Goal: Task Accomplishment & Management: Complete application form

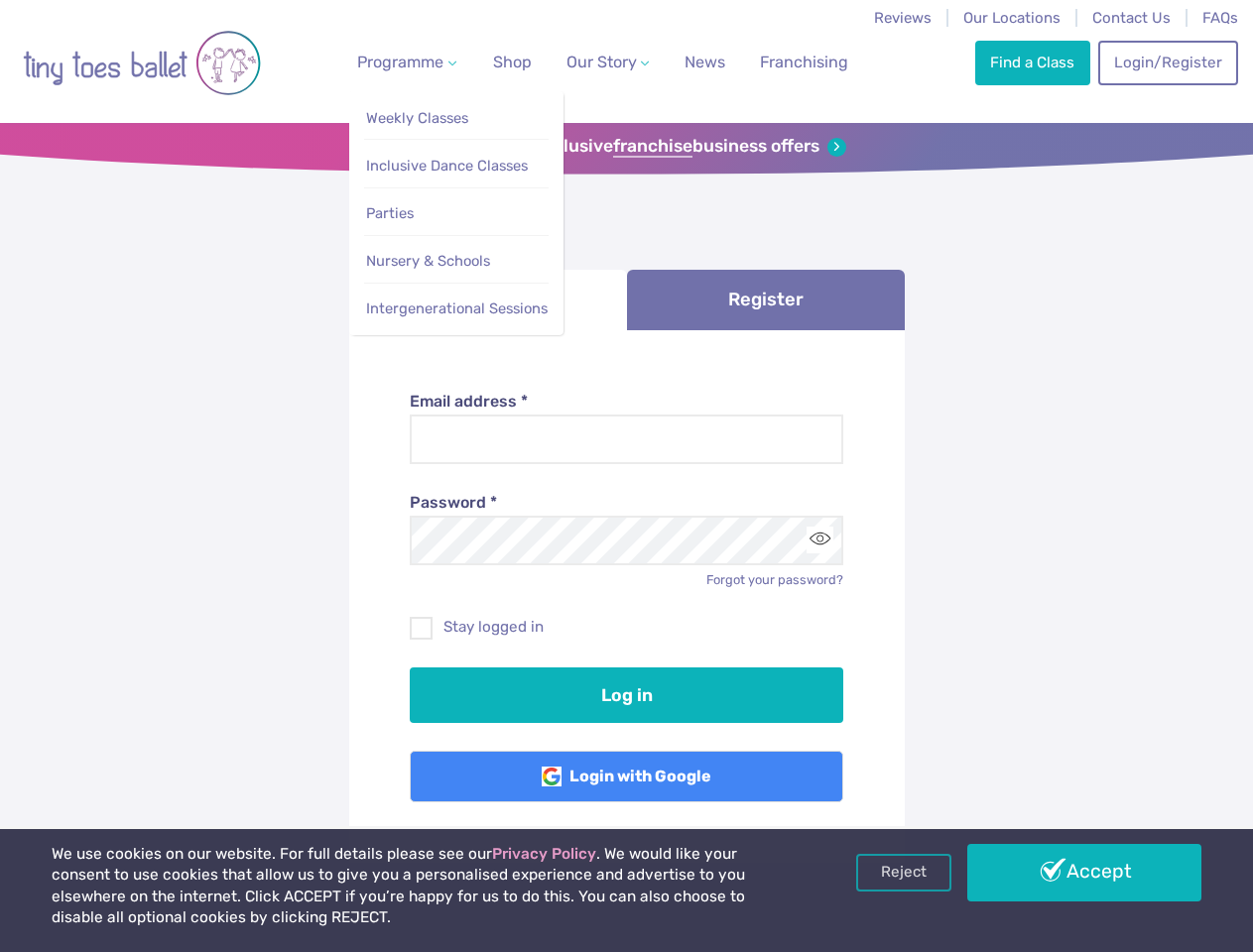
click at [403, 62] on span "Programme" at bounding box center [400, 62] width 87 height 19
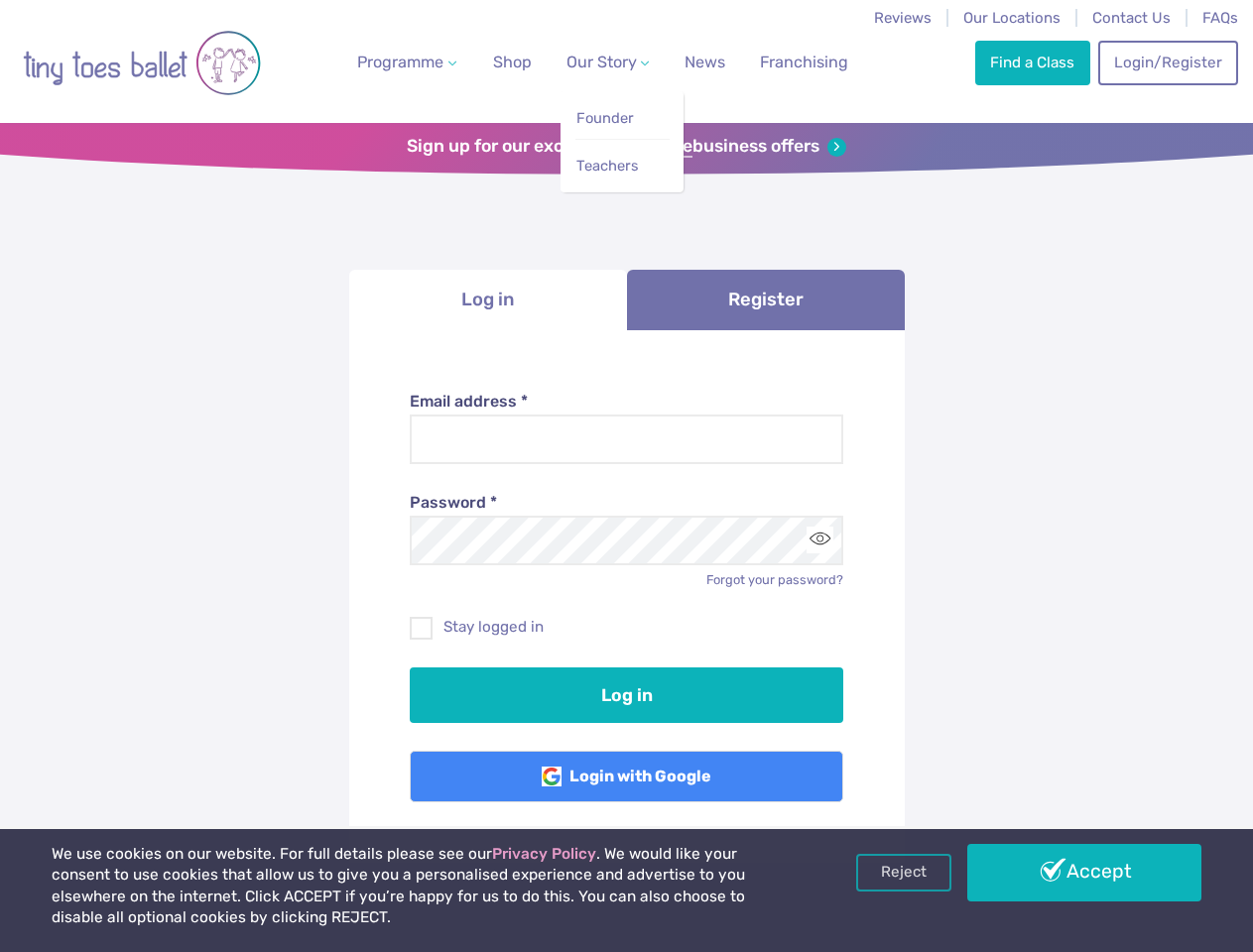
click at [590, 62] on span "Our Story" at bounding box center [601, 62] width 71 height 19
click at [626, 147] on strong "franchise" at bounding box center [653, 147] width 80 height 22
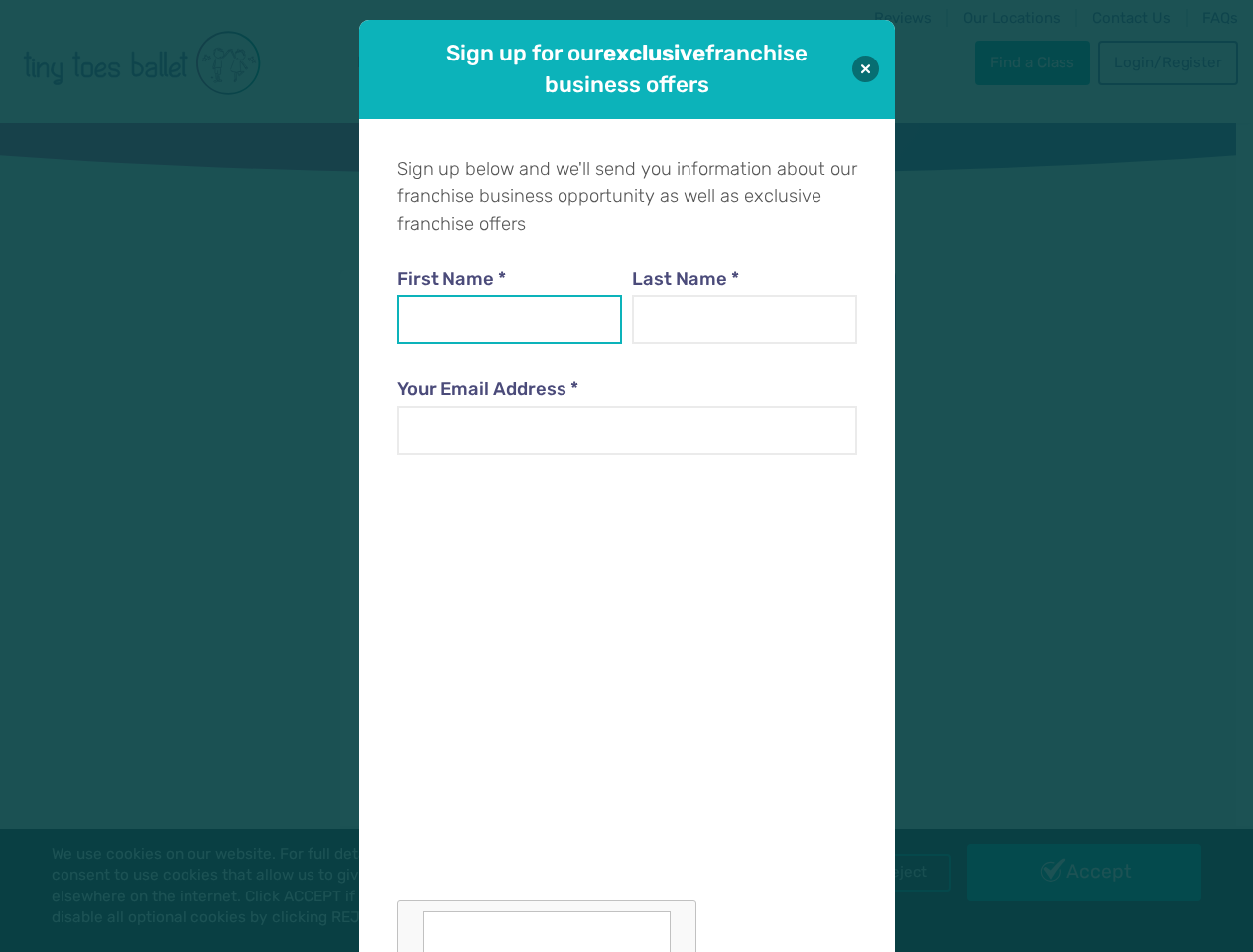
click at [489, 299] on input "First Name *" at bounding box center [510, 319] width 226 height 50
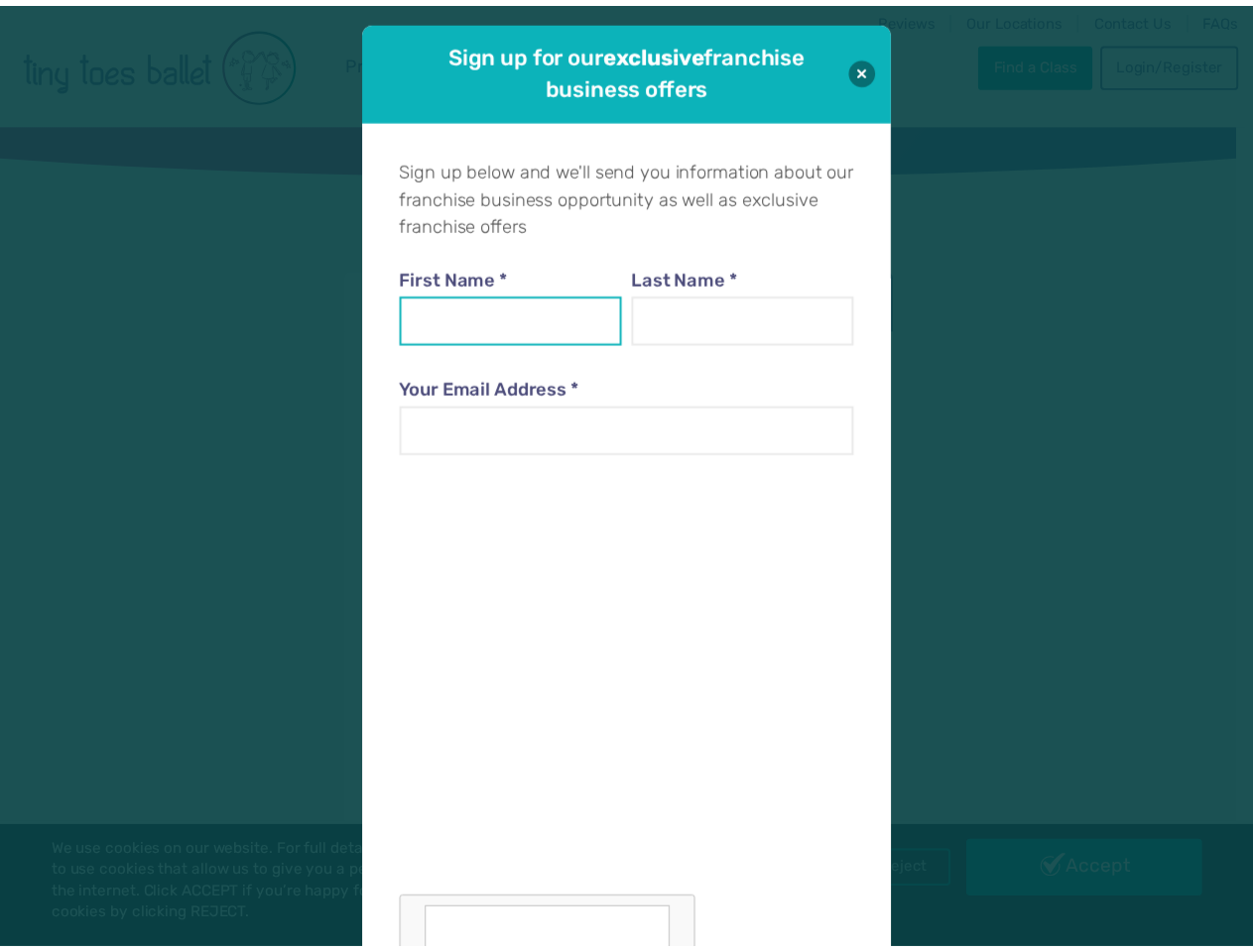
scroll to position [20, 0]
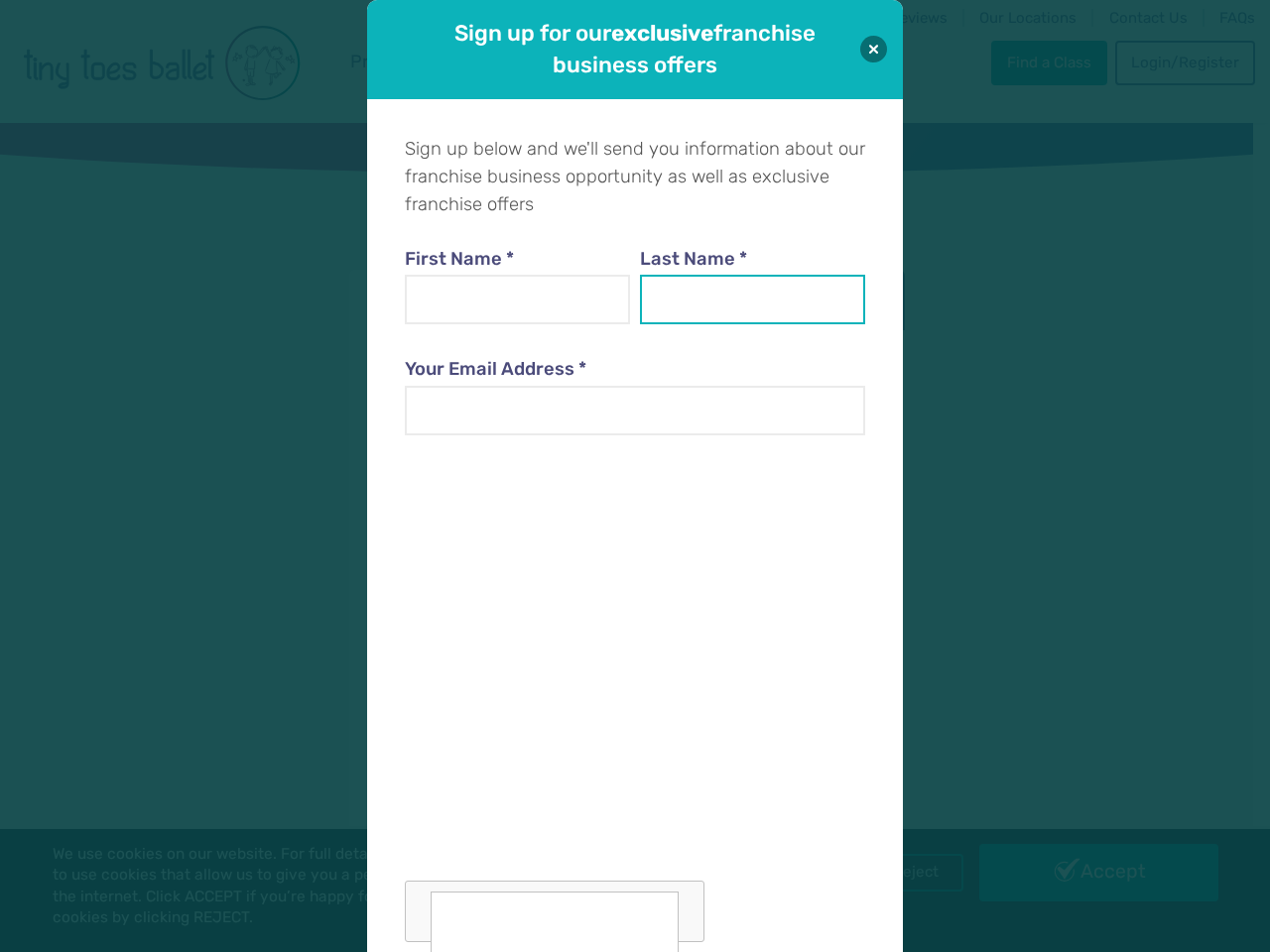
click at [766, 299] on input "Last Name *" at bounding box center [752, 299] width 226 height 50
click at [819, 539] on div at bounding box center [635, 701] width 461 height 485
click at [904, 872] on div "Sign up for our exclusive franchise business offers Sign up below and we'll sen…" at bounding box center [635, 476] width 1270 height 952
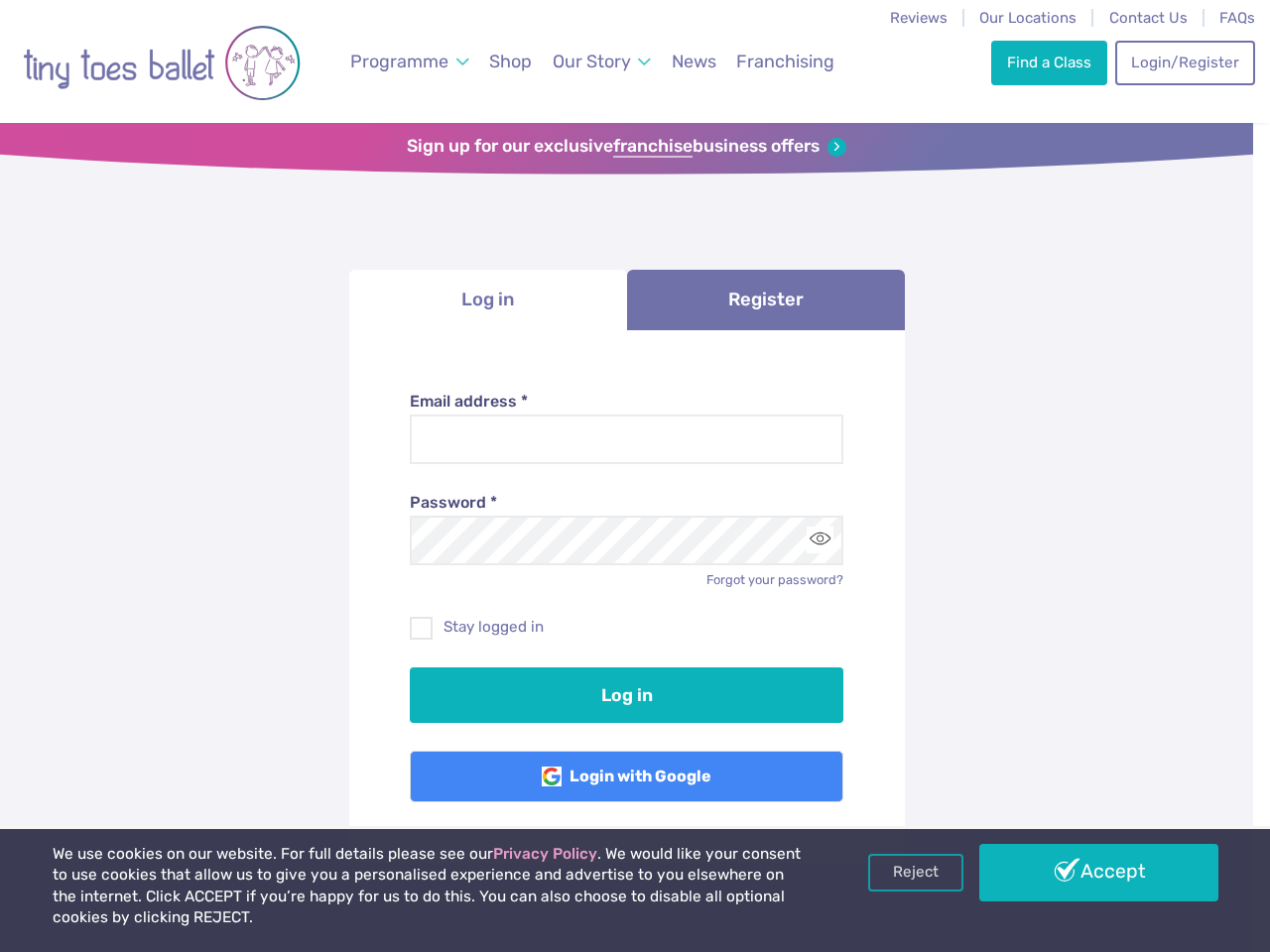
click at [1085, 872] on div "Sign up for our exclusive franchise business offers Sign up below and we'll sen…" at bounding box center [635, 476] width 1270 height 952
